Goal: Task Accomplishment & Management: Use online tool/utility

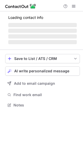
scroll to position [102, 83]
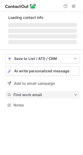
click at [41, 98] on button "Find work email" at bounding box center [42, 94] width 75 height 7
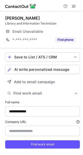
type input "**********"
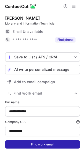
click at [42, 141] on button "Find work email" at bounding box center [42, 145] width 75 height 8
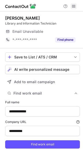
click at [74, 7] on span at bounding box center [74, 6] width 4 height 4
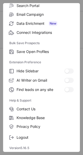
scroll to position [147, 80]
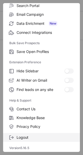
click at [36, 140] on label "Logout" at bounding box center [41, 137] width 77 height 9
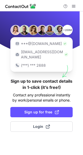
click at [36, 140] on div "+200M ***@gmail.com ***@company.com (***) *** 2688 Sign up to save contact deta…" at bounding box center [41, 83] width 83 height 144
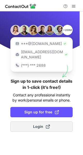
click at [48, 125] on span at bounding box center [48, 127] width 4 height 4
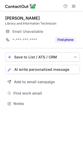
scroll to position [100, 83]
click at [73, 6] on span at bounding box center [74, 6] width 4 height 4
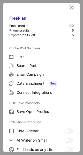
click at [70, 7] on span "left-button" at bounding box center [72, 7] width 4 height 4
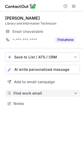
click at [63, 94] on span "Find work email" at bounding box center [43, 93] width 60 height 5
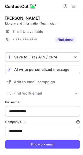
type input "**********"
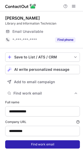
click at [59, 147] on button "Find work email" at bounding box center [42, 145] width 75 height 8
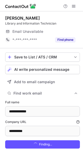
scroll to position [163, 80]
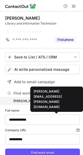
click at [54, 100] on div "dana.sitarski@grimsby.ca" at bounding box center [40, 101] width 54 height 5
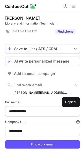
scroll to position [3, 3]
